Goal: Task Accomplishment & Management: Manage account settings

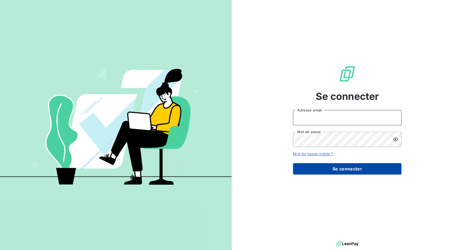
type input "[PERSON_NAME][EMAIL_ADDRESS][PERSON_NAME][DOMAIN_NAME]"
drag, startPoint x: 347, startPoint y: 182, endPoint x: 347, endPoint y: 179, distance: 3.5
click at [347, 175] on button "Se connecter" at bounding box center [347, 168] width 108 height 11
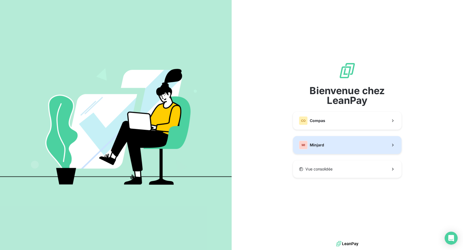
click at [324, 148] on span "Minjard" at bounding box center [317, 145] width 14 height 5
